Goal: Find specific page/section: Find specific page/section

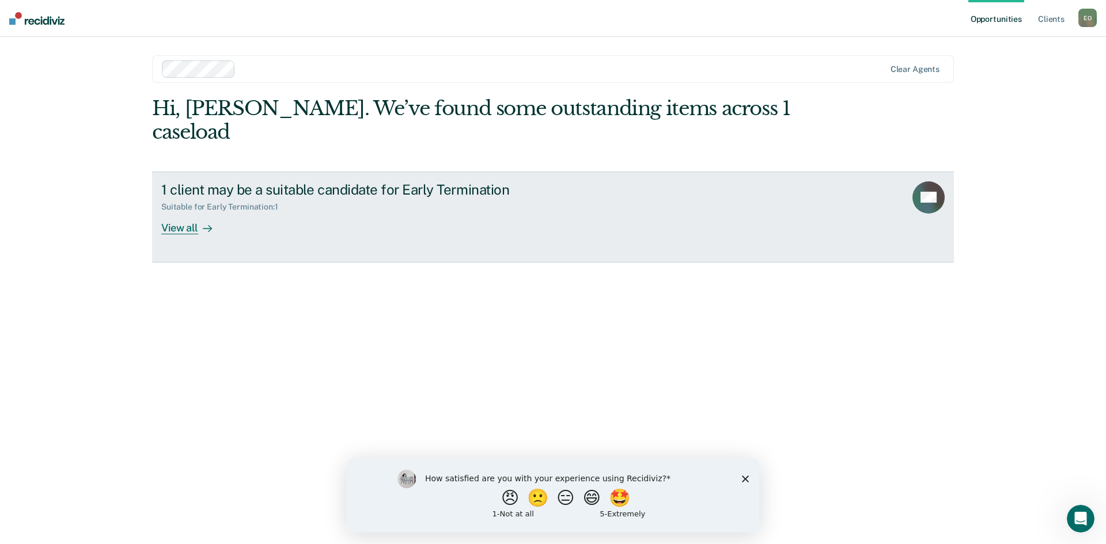
click at [188, 212] on div "View all" at bounding box center [193, 223] width 65 height 22
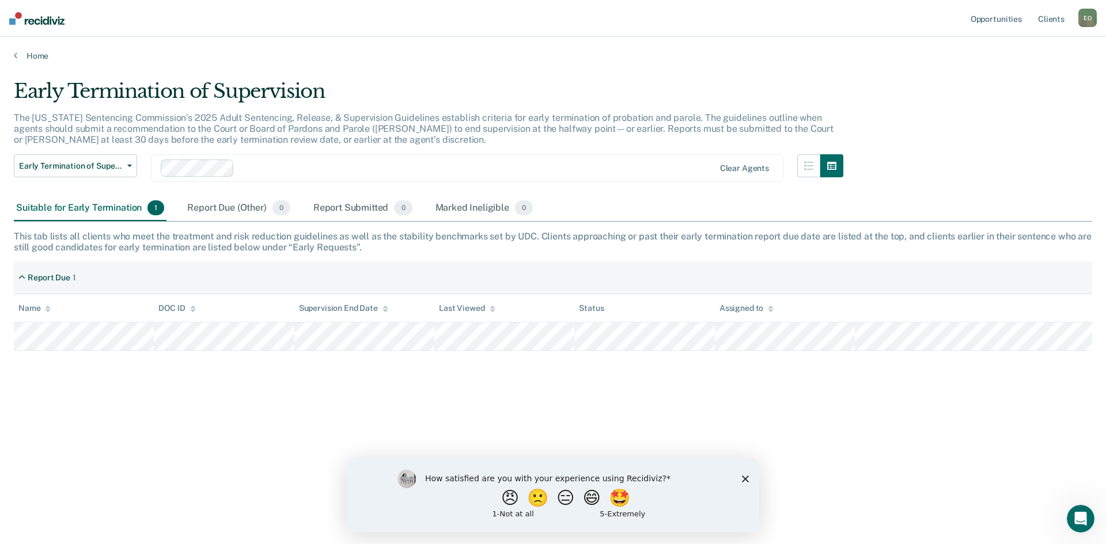
click at [97, 205] on div "Suitable for Early Termination 1" at bounding box center [90, 208] width 153 height 25
